Goal: Task Accomplishment & Management: Complete application form

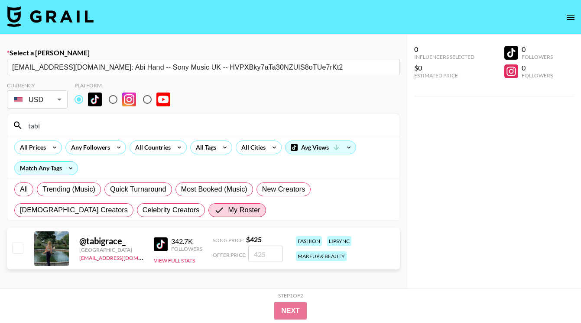
click at [18, 248] on input "checkbox" at bounding box center [17, 248] width 10 height 10
checkbox input "true"
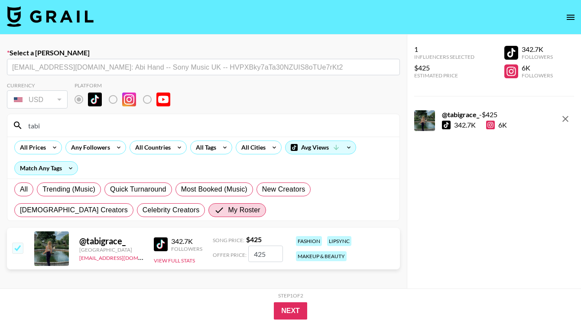
drag, startPoint x: 268, startPoint y: 258, endPoint x: 242, endPoint y: 258, distance: 25.6
click at [242, 258] on div "Offer Price: 425" at bounding box center [248, 254] width 70 height 16
type input "50"
click at [290, 311] on button "Next" at bounding box center [290, 311] width 33 height 17
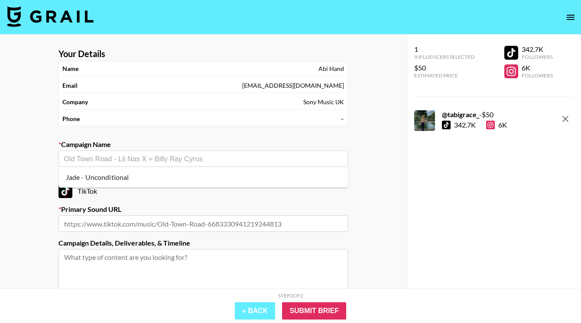
click at [187, 161] on input "text" at bounding box center [203, 159] width 279 height 10
click at [181, 178] on li "Jade - Unconditional" at bounding box center [203, 178] width 289 height 14
type input "Jade - Unconditional"
type input "[URL][DOMAIN_NAME]"
type textarea "Instagram -- I have a very exciting campaign opp for [PERSON_NAME] has released…"
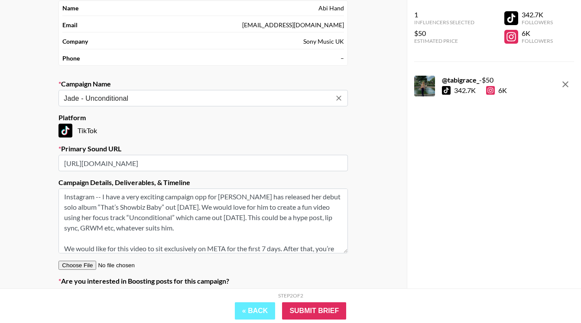
scroll to position [45, 0]
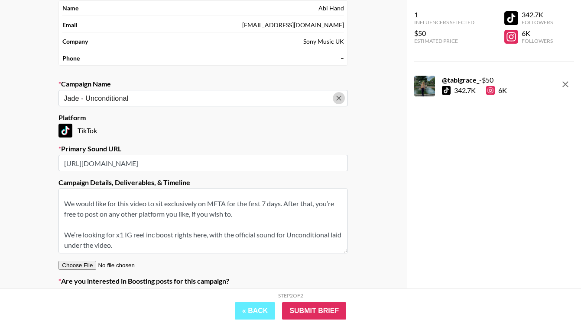
click at [338, 100] on icon "Clear" at bounding box center [338, 98] width 9 height 9
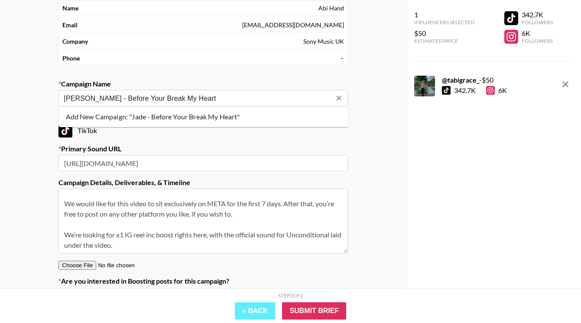
click at [198, 119] on li "Add New Campaign: "Jade - Before Your Break My Heart"" at bounding box center [203, 117] width 289 height 14
type input "[PERSON_NAME] - Before Your Break My Heart"
click at [90, 210] on textarea "Instagram -- I have a very exciting campaign opp for [PERSON_NAME] has released…" at bounding box center [202, 221] width 289 height 65
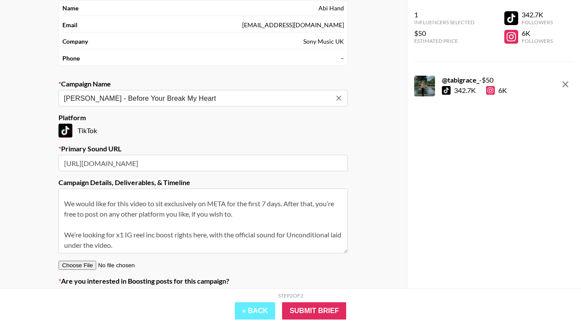
click at [90, 210] on textarea "Instagram -- I have a very exciting campaign opp for [PERSON_NAME] has released…" at bounding box center [202, 221] width 289 height 65
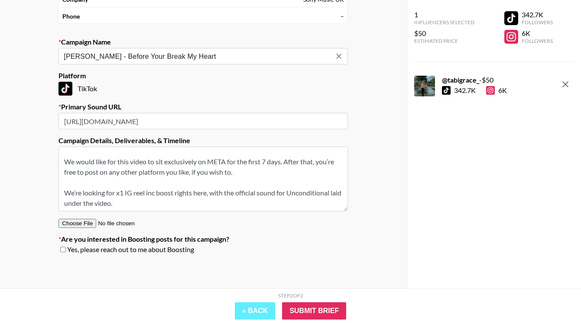
scroll to position [0, 0]
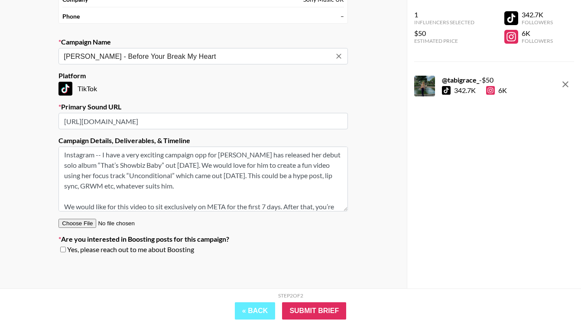
drag, startPoint x: 138, startPoint y: 204, endPoint x: 28, endPoint y: 85, distance: 162.0
click at [28, 85] on div "Your Details Name [PERSON_NAME] Hand Email [EMAIL_ADDRESS][DOMAIN_NAME] Company…" at bounding box center [203, 110] width 406 height 357
paste textarea "using the sound on a carousel trend showing themselves from being teens/childre…"
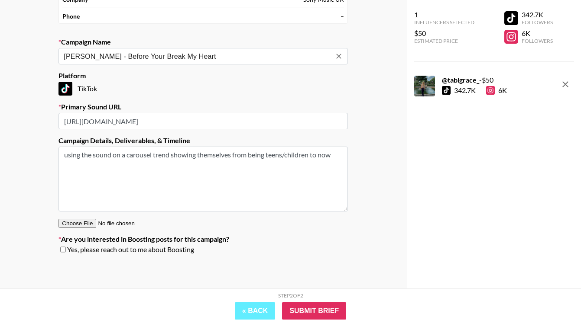
click at [63, 155] on textarea "using the sound on a carousel trend showing themselves from being teens/childre…" at bounding box center [202, 179] width 289 height 65
type textarea "Tiktok - using the sound on a carousel trend showing themselves from being teen…"
click at [118, 123] on input "[URL][DOMAIN_NAME]" at bounding box center [202, 121] width 289 height 16
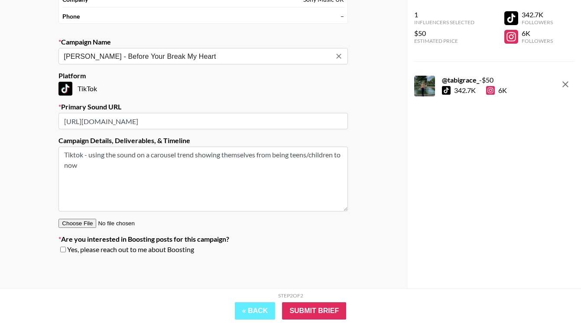
paste input "Before-You-Break-My-Heart-7548139437751633936?lang=en"
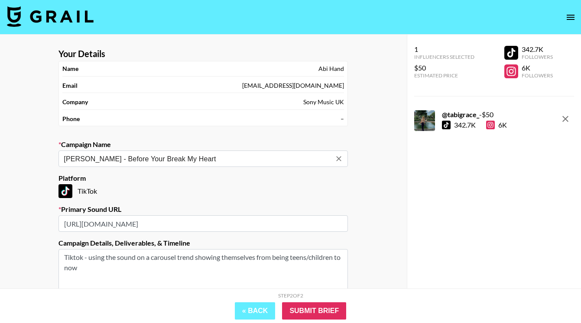
scroll to position [103, 0]
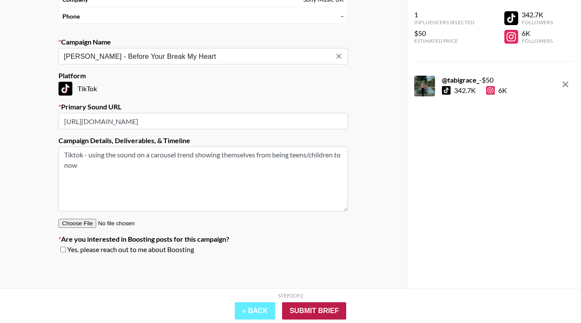
type input "[URL][DOMAIN_NAME]"
click at [323, 314] on input "Submit Brief" at bounding box center [314, 311] width 64 height 17
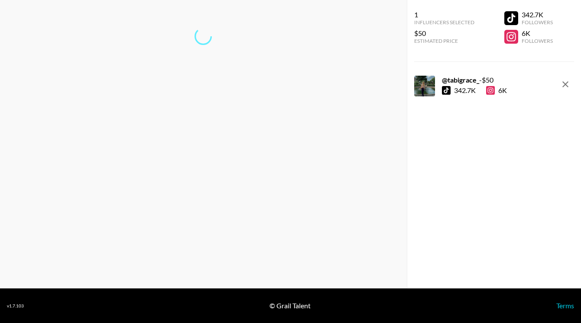
scroll to position [35, 0]
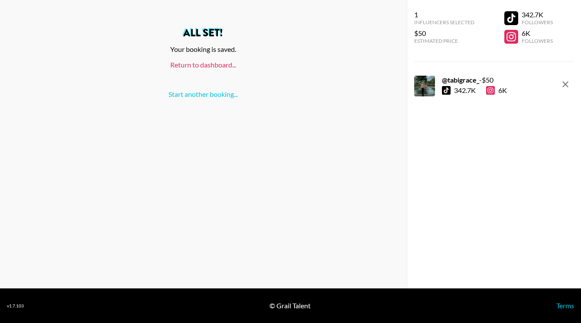
click at [208, 66] on link "Return to dashboard..." at bounding box center [203, 65] width 66 height 8
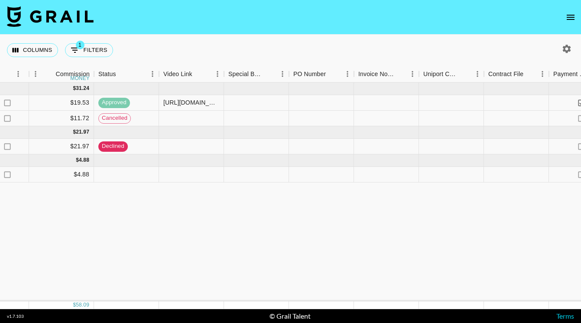
scroll to position [0, 857]
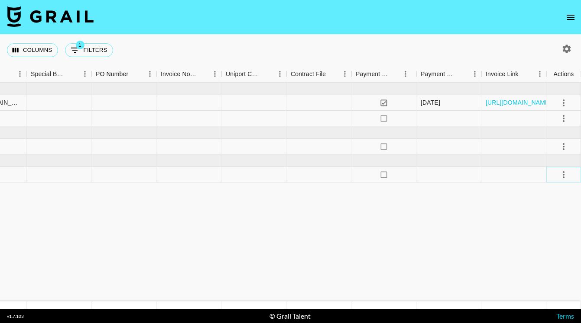
click at [558, 177] on icon "select merge strategy" at bounding box center [563, 175] width 10 height 10
click at [558, 193] on li "Confirm" at bounding box center [552, 194] width 56 height 16
click at [553, 228] on li "Draft Created" at bounding box center [552, 225] width 56 height 16
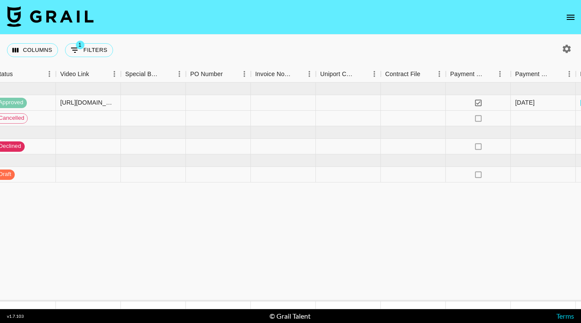
scroll to position [0, 754]
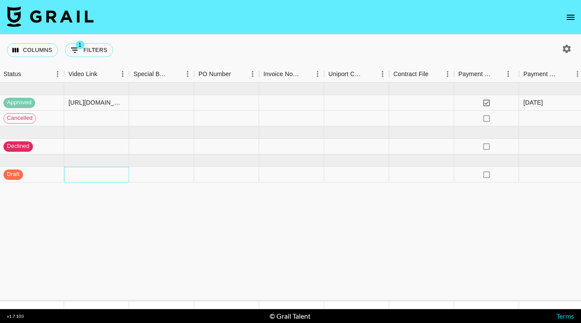
click at [87, 175] on div at bounding box center [96, 175] width 65 height 16
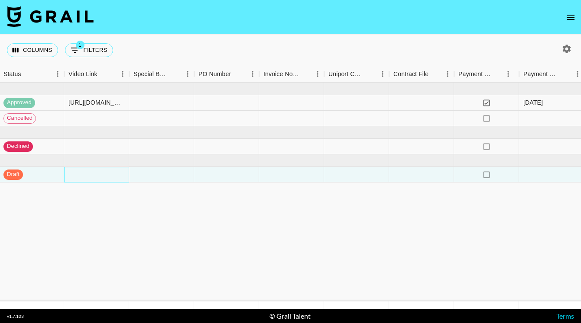
click at [87, 175] on div at bounding box center [96, 175] width 65 height 16
type input "https://www.tiktok.com/@tabigrace_/photo/7552241508187983126"
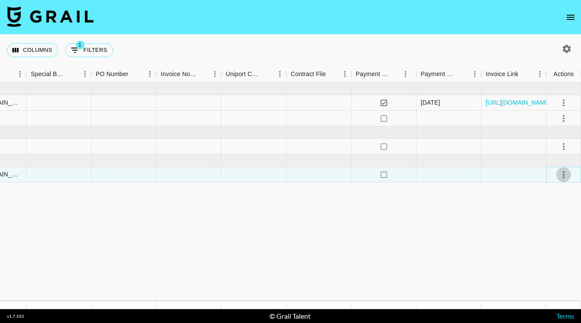
click at [566, 173] on icon "select merge strategy" at bounding box center [563, 175] width 10 height 10
click at [549, 258] on div "Approve" at bounding box center [544, 256] width 26 height 10
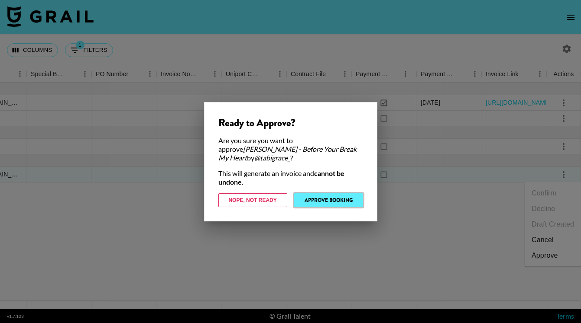
click at [348, 198] on button "Approve Booking" at bounding box center [328, 201] width 69 height 14
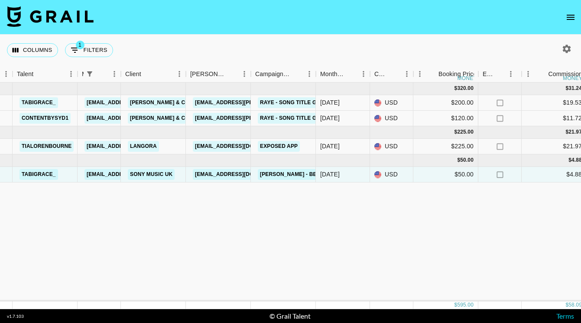
scroll to position [0, 0]
